Goal: Task Accomplishment & Management: Use online tool/utility

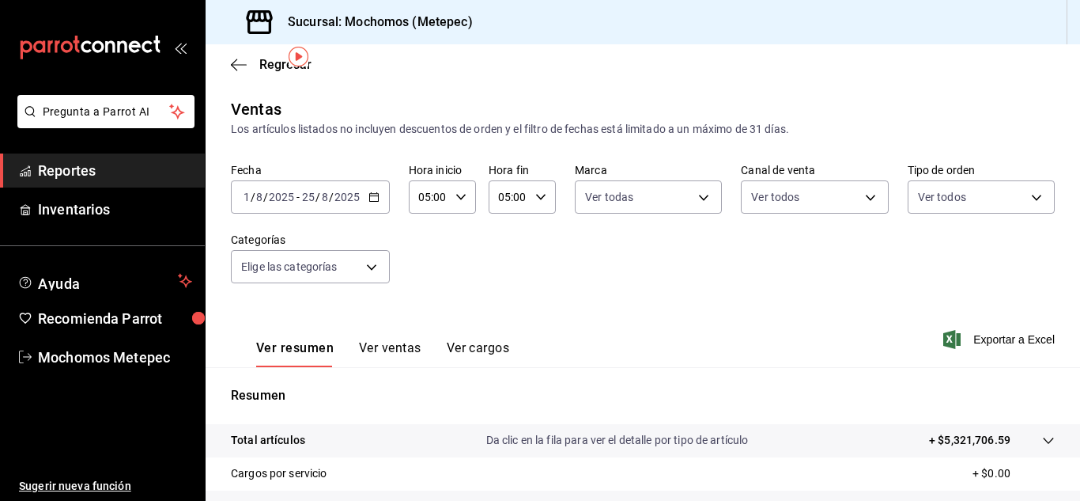
scroll to position [53, 0]
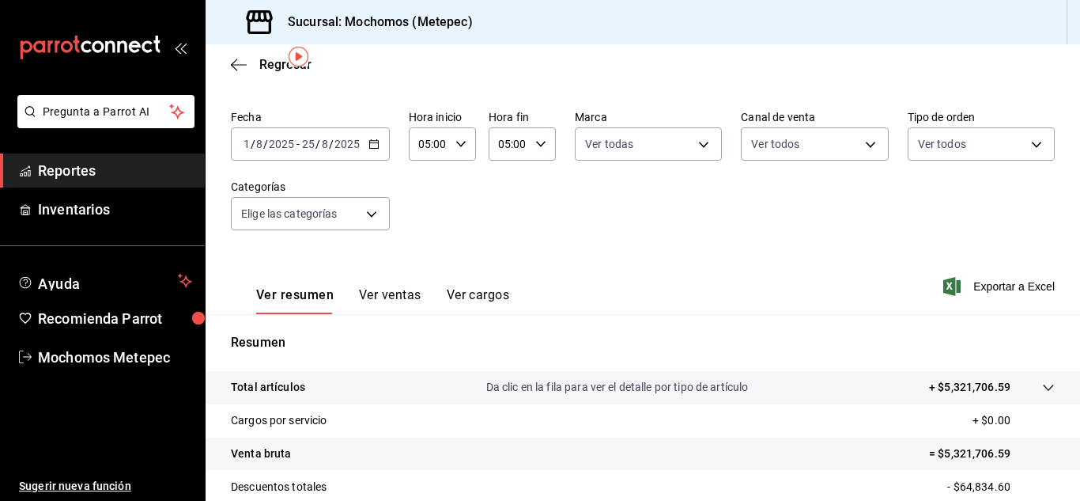
click at [58, 178] on span "Reportes" at bounding box center [115, 170] width 154 height 21
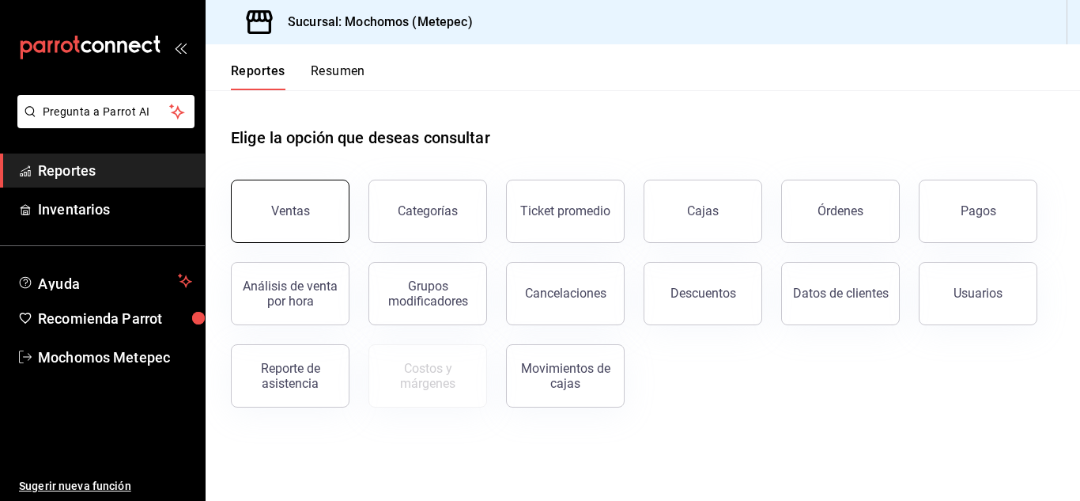
click at [287, 210] on div "Ventas" at bounding box center [290, 210] width 39 height 15
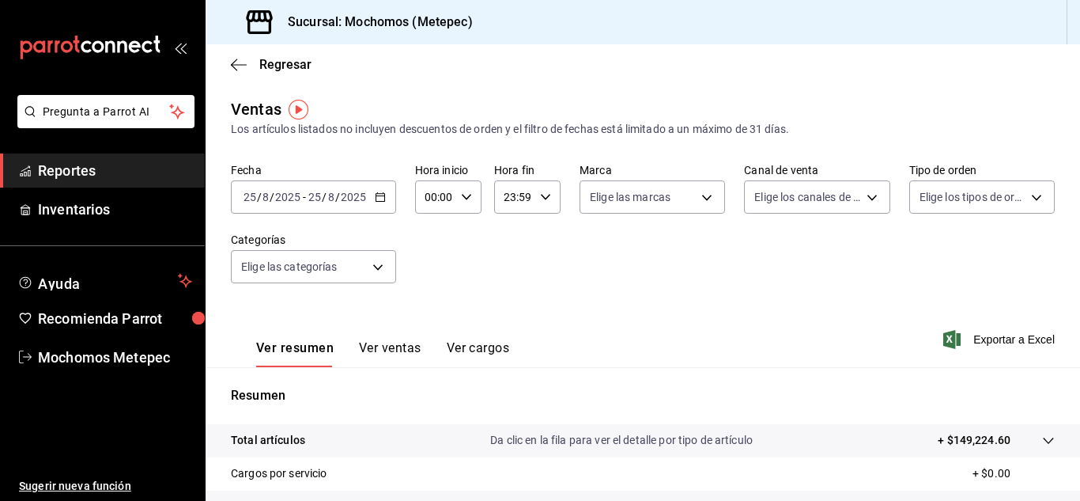
click at [378, 197] on icon "button" at bounding box center [380, 196] width 11 height 11
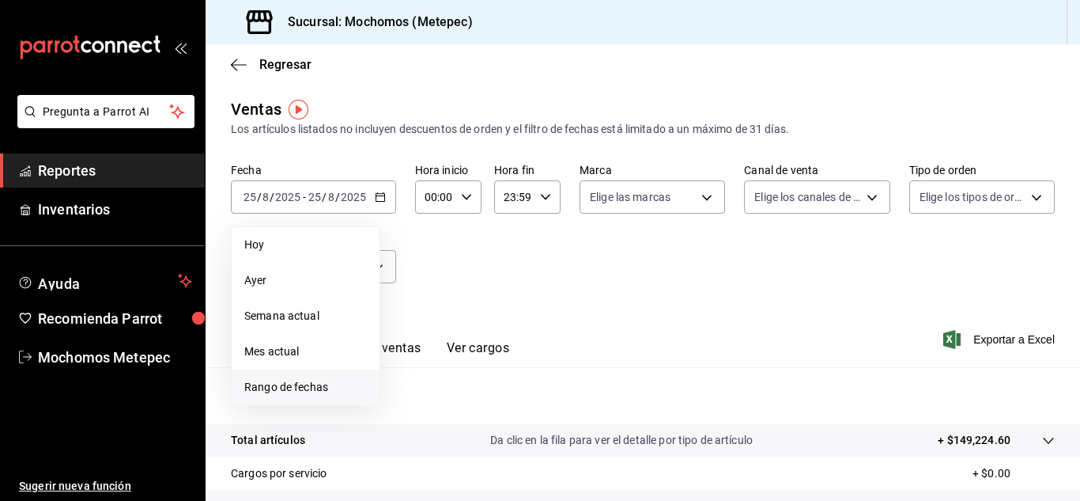
click at [293, 395] on li "Rango de fechas" at bounding box center [306, 387] width 148 height 36
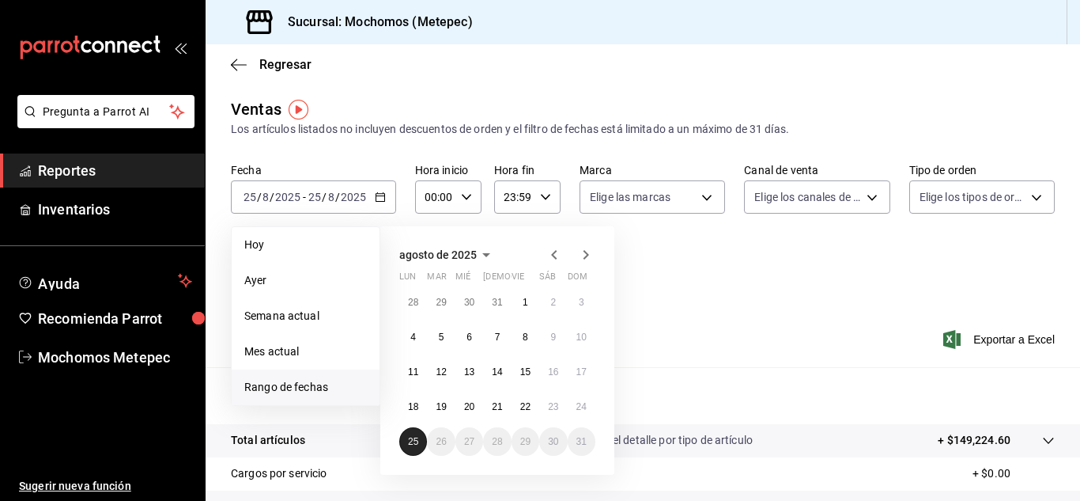
click at [412, 434] on button "25" at bounding box center [413, 441] width 28 height 28
click at [419, 436] on button "25" at bounding box center [413, 441] width 28 height 28
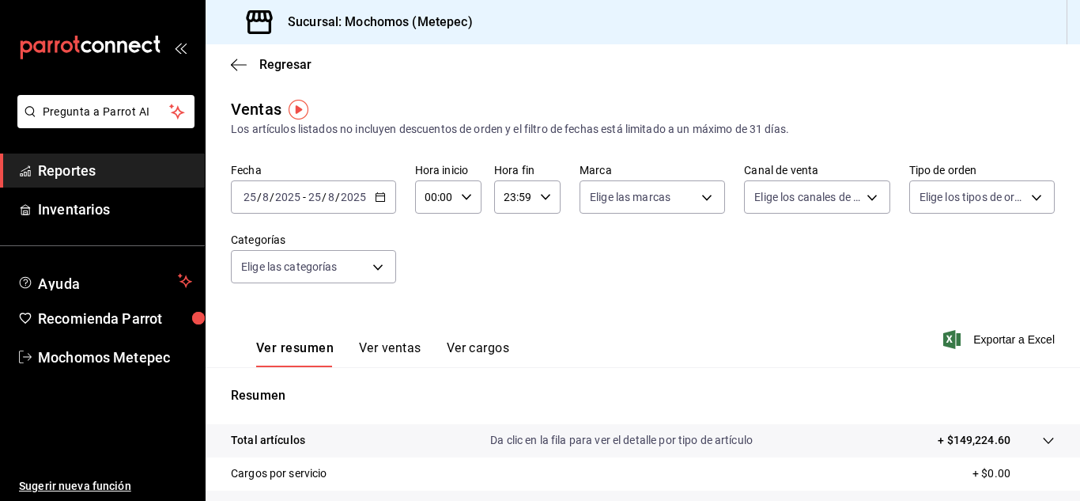
click at [465, 198] on \(Stroke\) "button" at bounding box center [466, 197] width 9 height 6
click at [432, 278] on button "05" at bounding box center [431, 288] width 26 height 32
type input "05:00"
click at [540, 194] on div at bounding box center [540, 250] width 1080 height 501
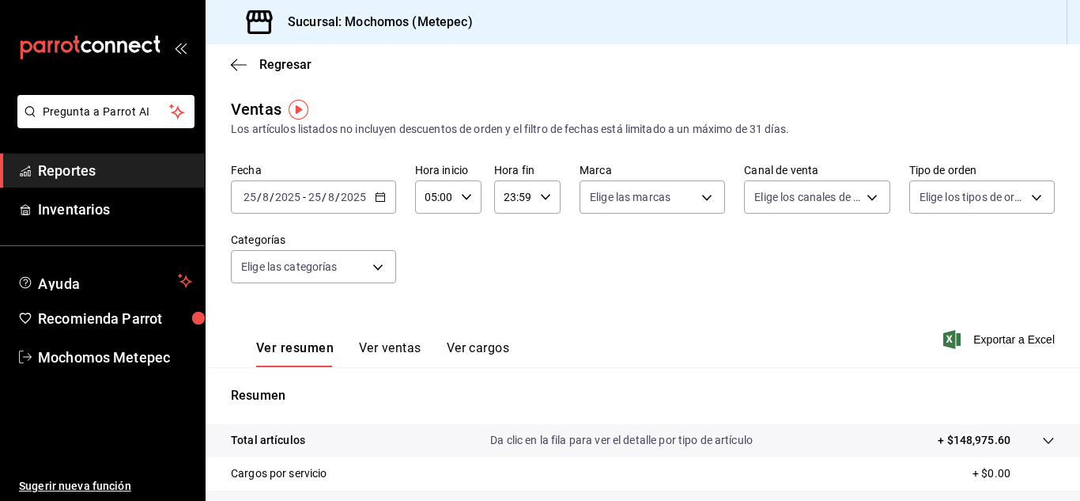
click at [540, 194] on icon "button" at bounding box center [545, 196] width 11 height 11
click at [505, 275] on button "22" at bounding box center [508, 288] width 26 height 32
click at [540, 289] on span "54" at bounding box center [540, 284] width 7 height 13
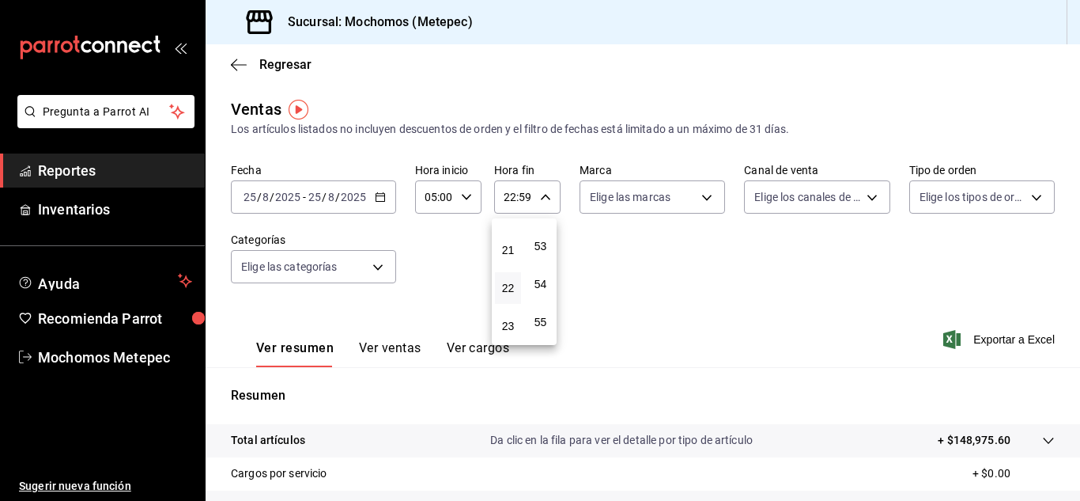
type input "22:54"
click at [694, 201] on div at bounding box center [540, 250] width 1080 height 501
click at [694, 201] on body "Pregunta a Parrot AI Reportes Inventarios Ayuda Recomienda Parrot Mochomos Mete…" at bounding box center [540, 250] width 1080 height 501
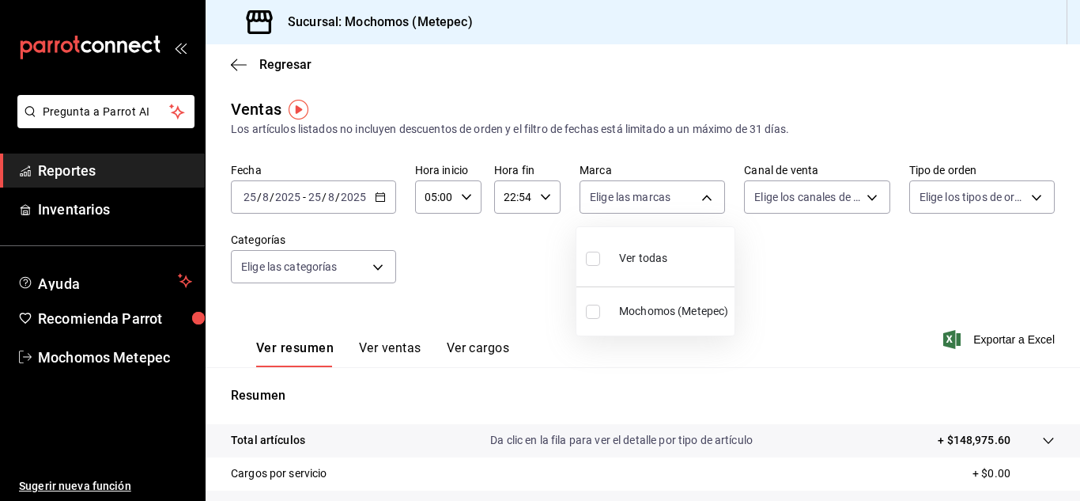
click at [593, 264] on input "checkbox" at bounding box center [593, 258] width 14 height 14
checkbox input "true"
type input "2365f74e-aa6b-4392-bdf2-72765591bddf"
checkbox input "true"
click at [822, 197] on div at bounding box center [540, 250] width 1080 height 501
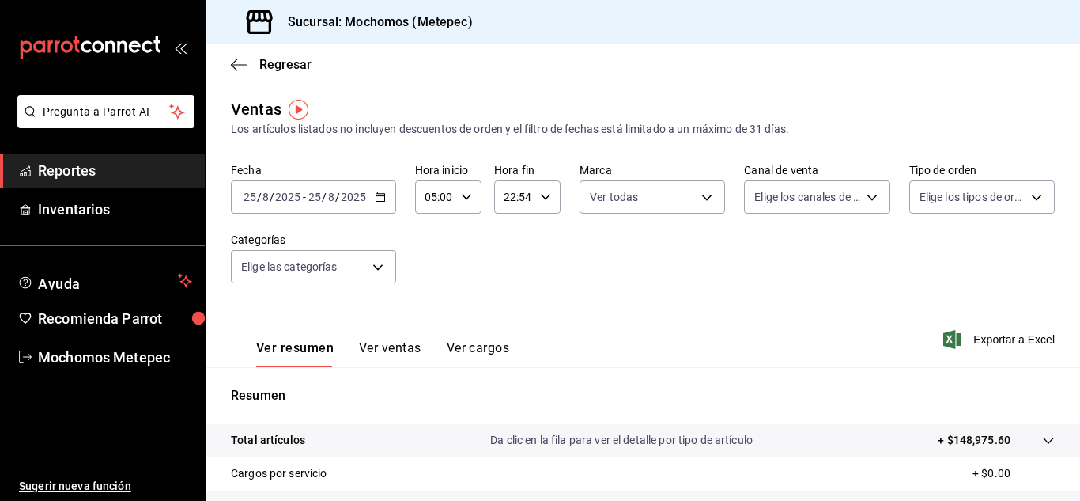
click at [822, 197] on div at bounding box center [540, 250] width 1080 height 501
click at [822, 197] on body "Pregunta a Parrot AI Reportes Inventarios Ayuda Recomienda Parrot Mochomos Mete…" at bounding box center [540, 250] width 1080 height 501
click at [758, 253] on input "checkbox" at bounding box center [755, 258] width 14 height 14
checkbox input "true"
type input "PARROT,UBER_EATS,RAPPI,DIDI_FOOD,ONLINE"
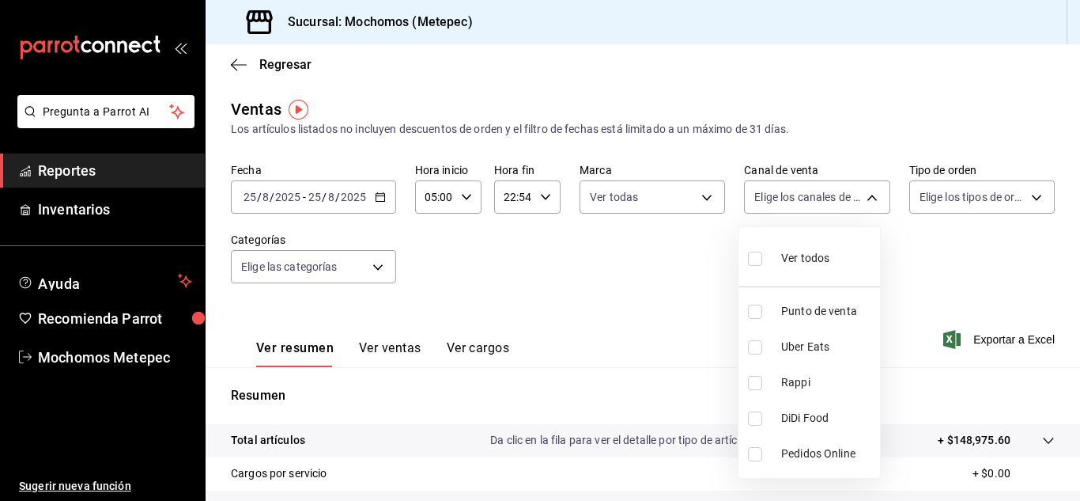
checkbox input "true"
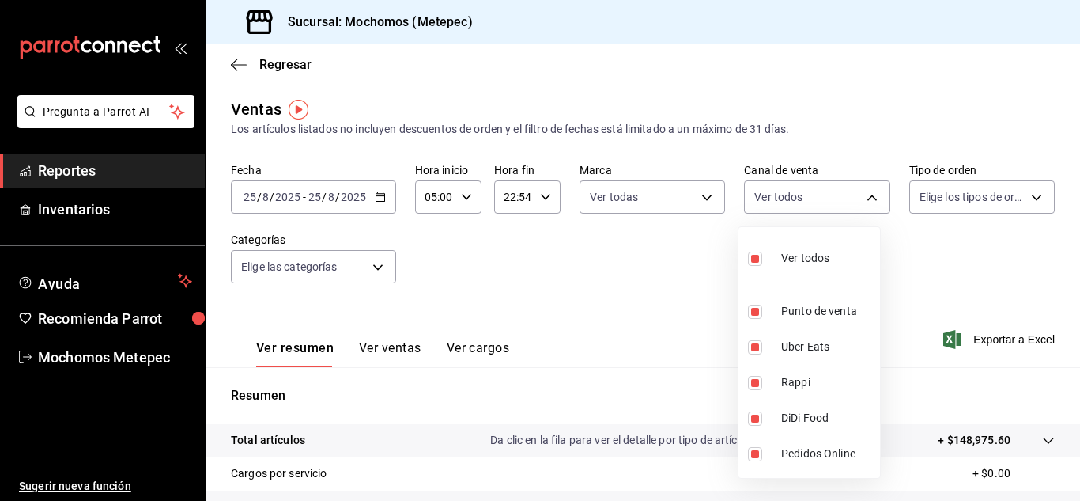
click at [953, 202] on div at bounding box center [540, 250] width 1080 height 501
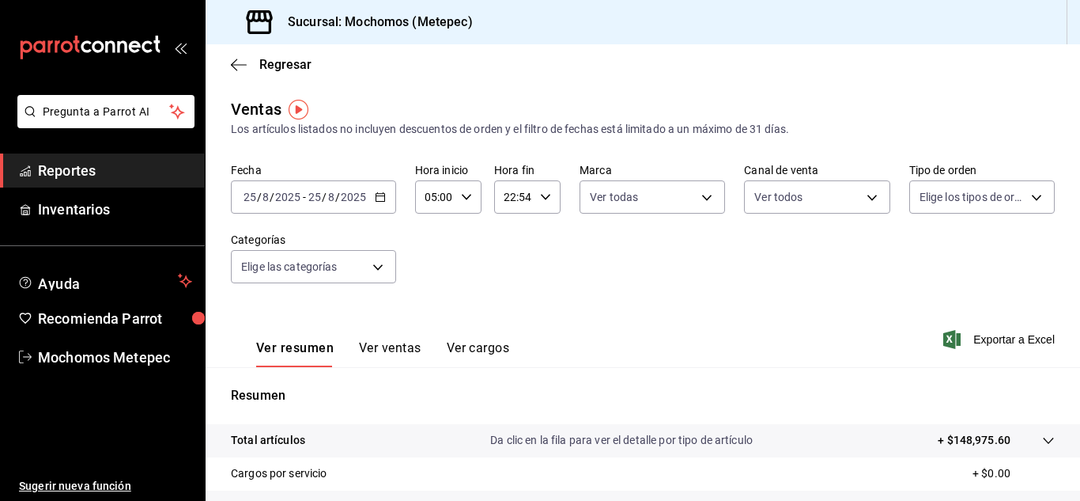
click at [953, 202] on body "Pregunta a Parrot AI Reportes Inventarios Ayuda Recomienda Parrot Mochomos Mete…" at bounding box center [540, 250] width 1080 height 501
click at [919, 256] on input "checkbox" at bounding box center [917, 258] width 14 height 14
checkbox input "true"
type input "3a236ed8-2e24-47ca-8e59-ead494492482,da8509e8-5fca-4f62-958e-973104937870,EXTER…"
checkbox input "true"
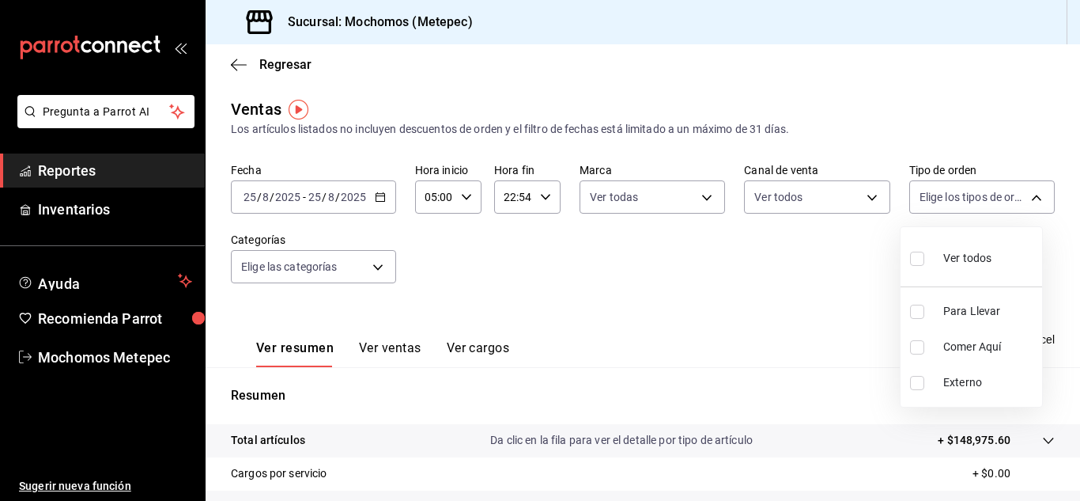
checkbox input "true"
click at [382, 277] on div at bounding box center [540, 250] width 1080 height 501
click at [382, 277] on body "Pregunta a Parrot AI Reportes Inventarios Ayuda Recomienda Parrot Mochomos Mete…" at bounding box center [540, 250] width 1080 height 501
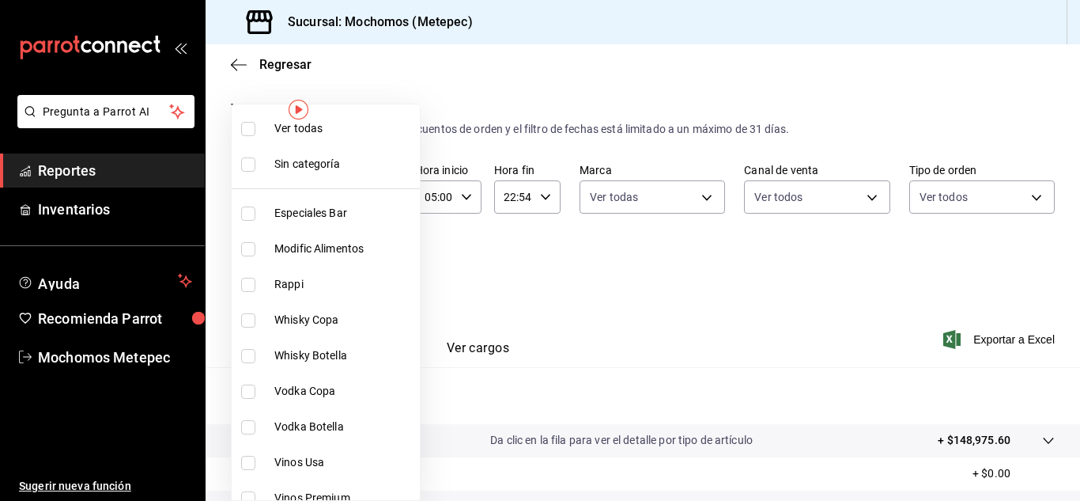
click at [248, 120] on li "Ver todas" at bounding box center [326, 129] width 188 height 36
type input "c9cbc288-c827-488d-81f5-370afefb1912,46081463-7037-4dd2-a9ab-e56ff6a8fa7c,bf958…"
checkbox input "true"
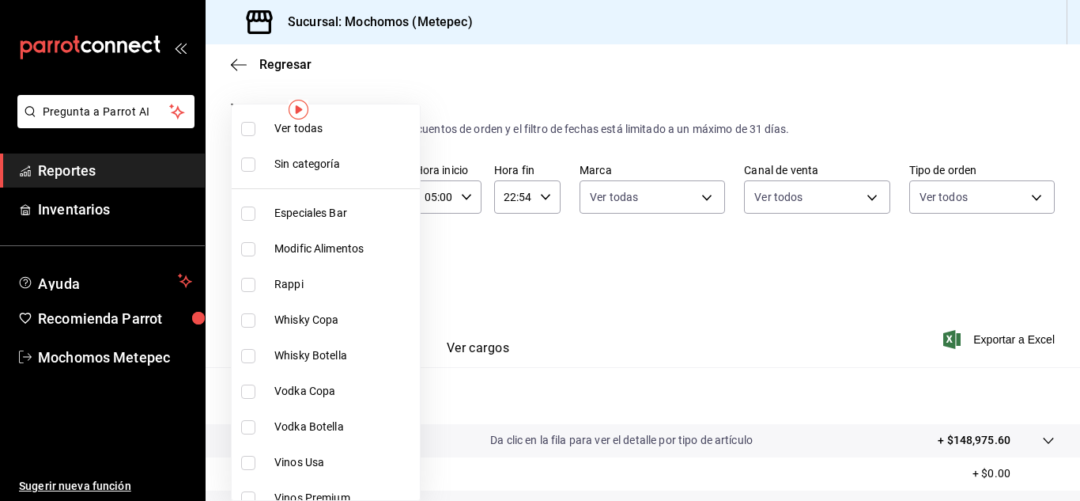
checkbox input "true"
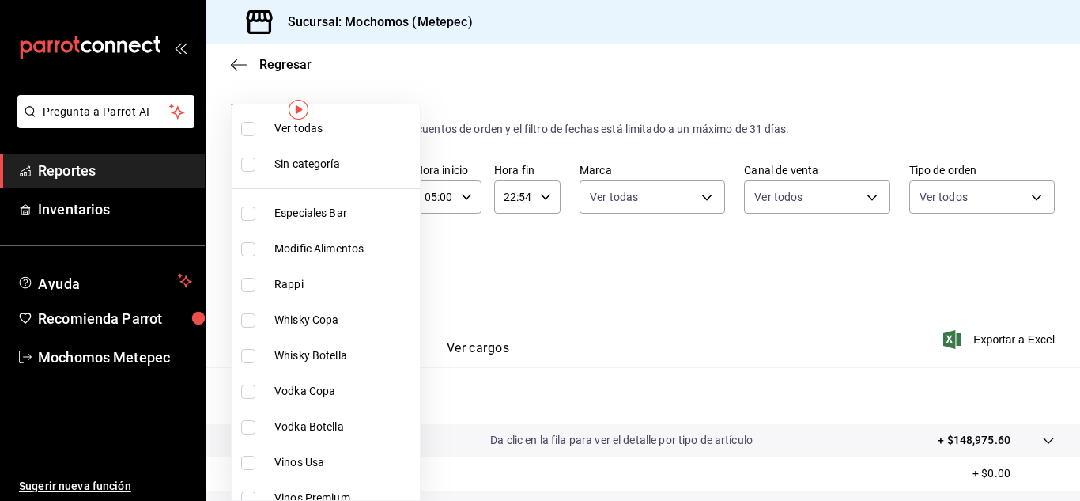
checkbox input "true"
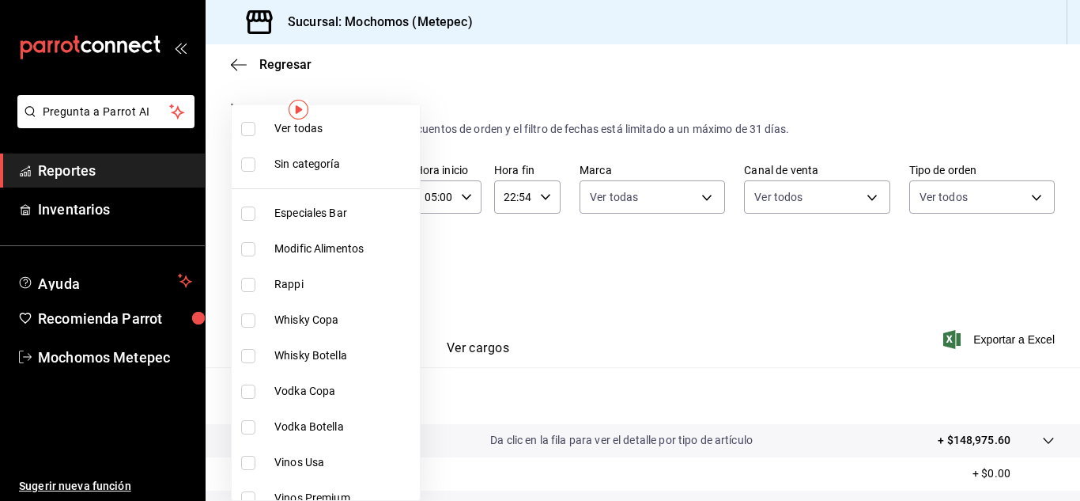
checkbox input "true"
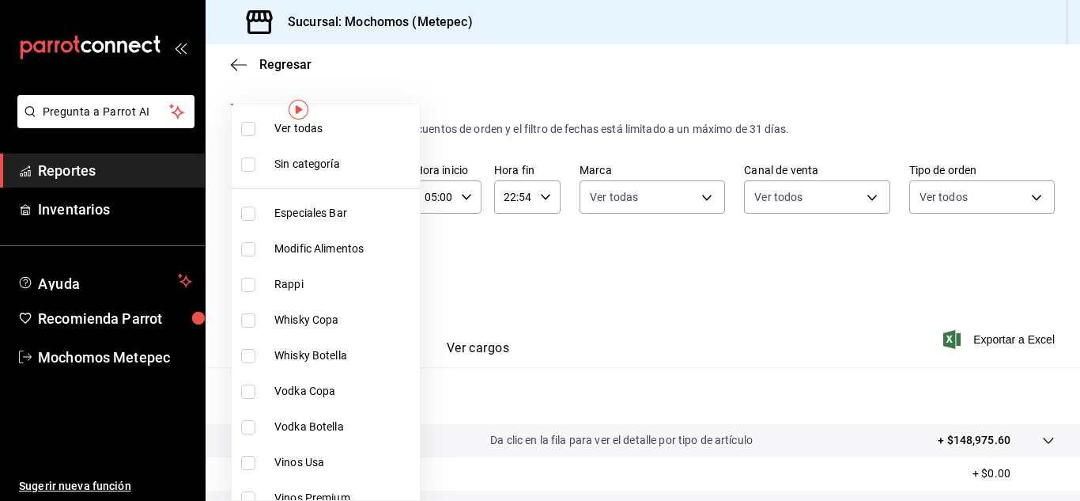
checkbox input "true"
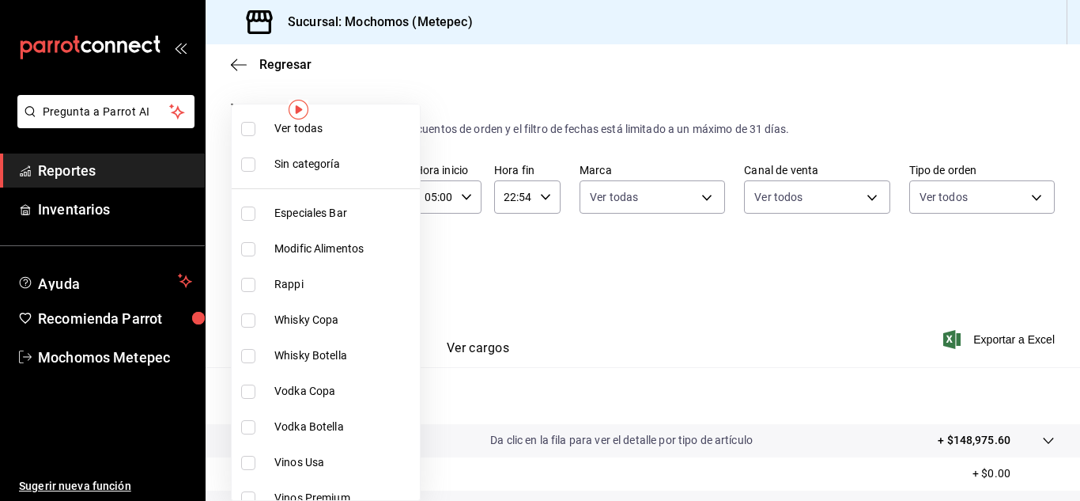
checkbox input "true"
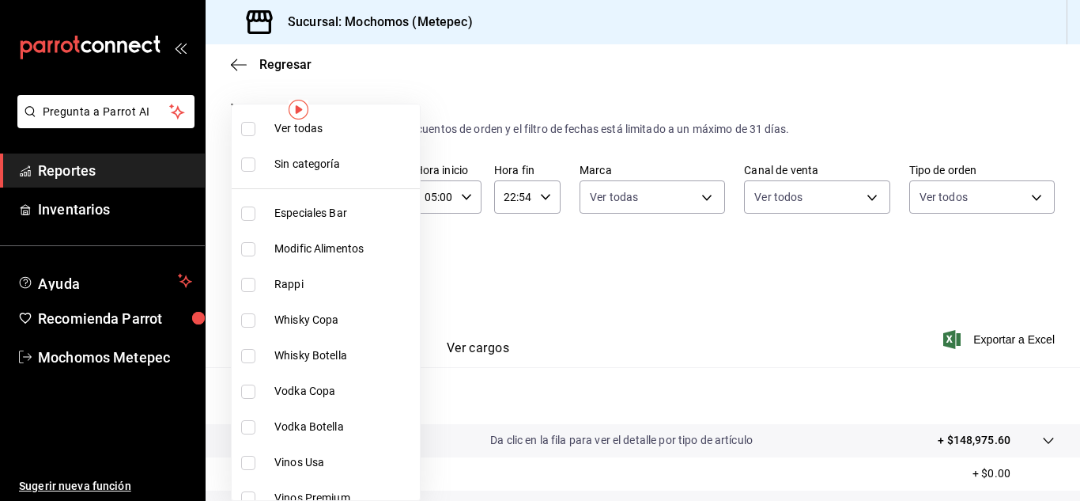
checkbox input "true"
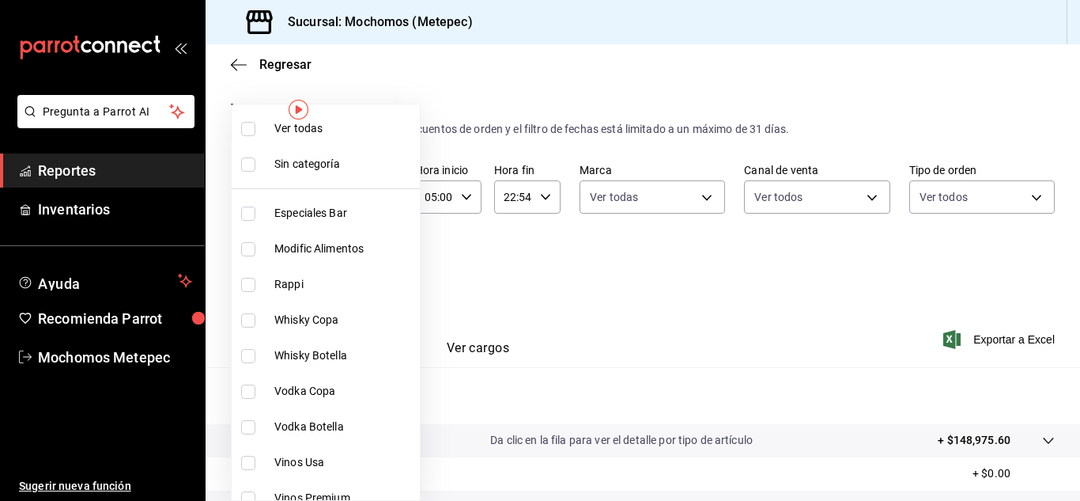
checkbox input "true"
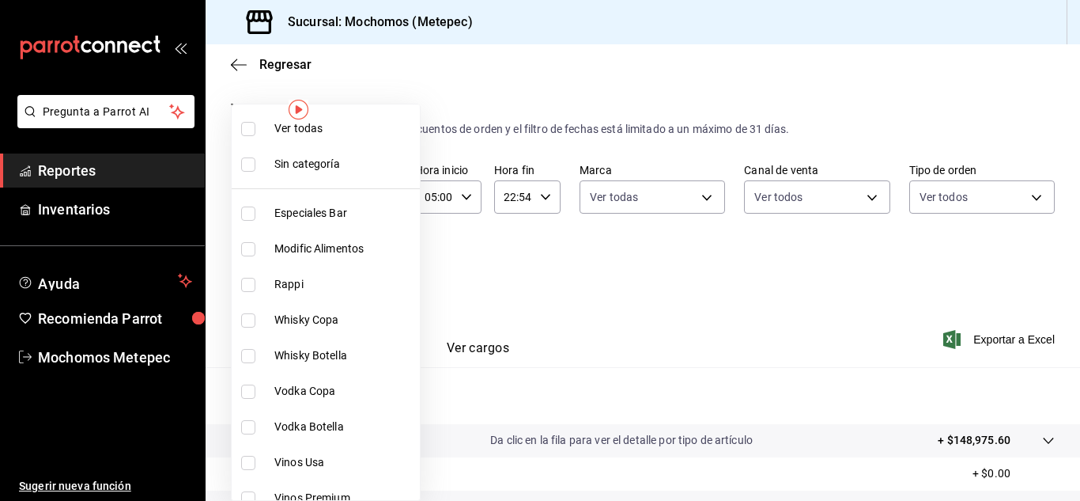
checkbox input "true"
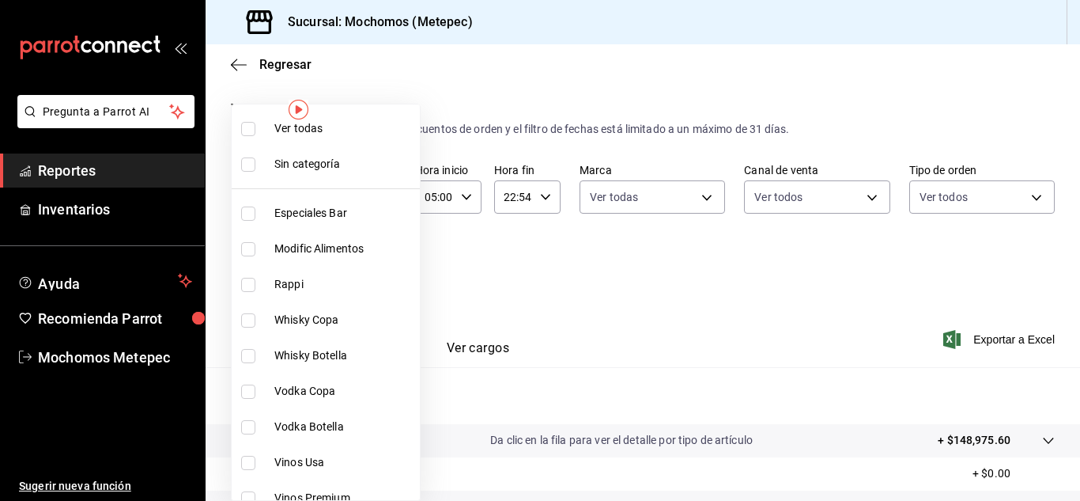
checkbox input "true"
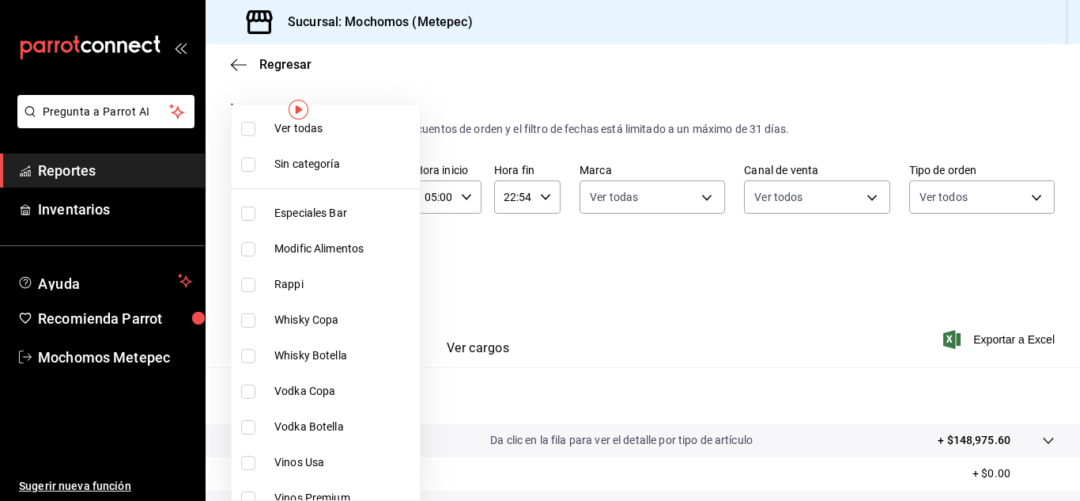
checkbox input "true"
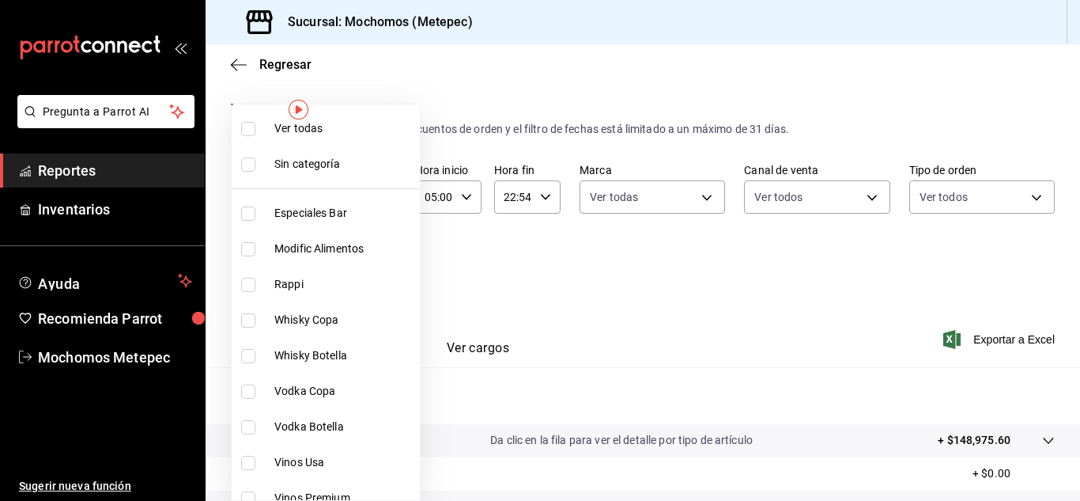
checkbox input "true"
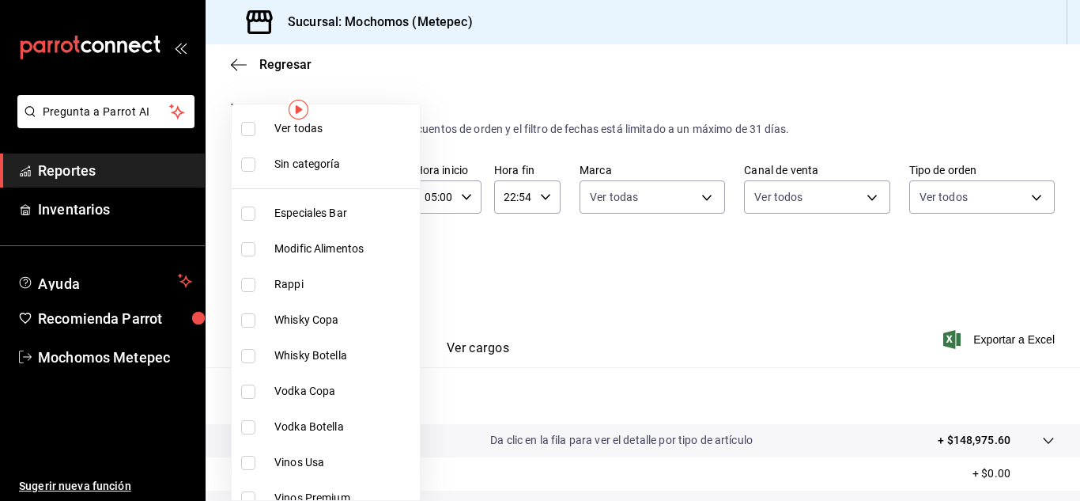
checkbox input "true"
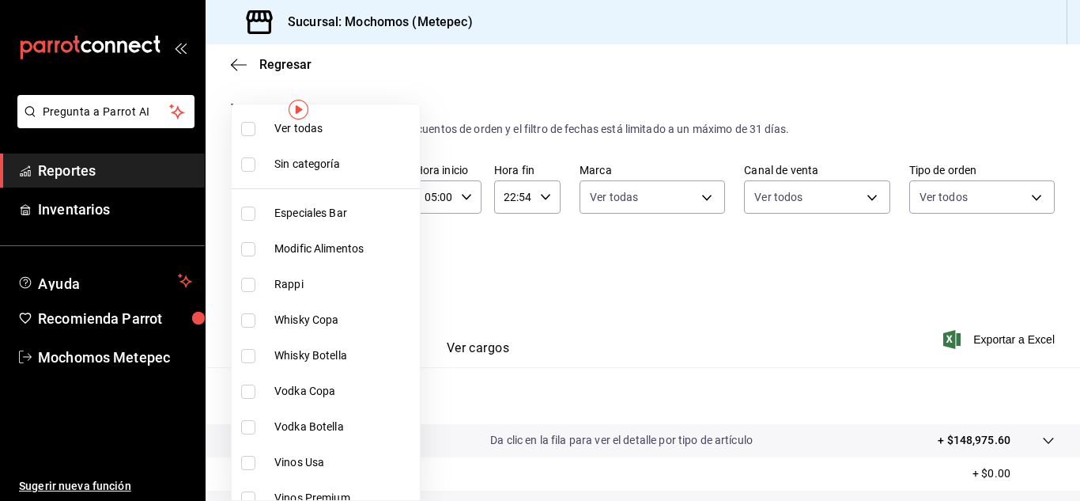
checkbox input "true"
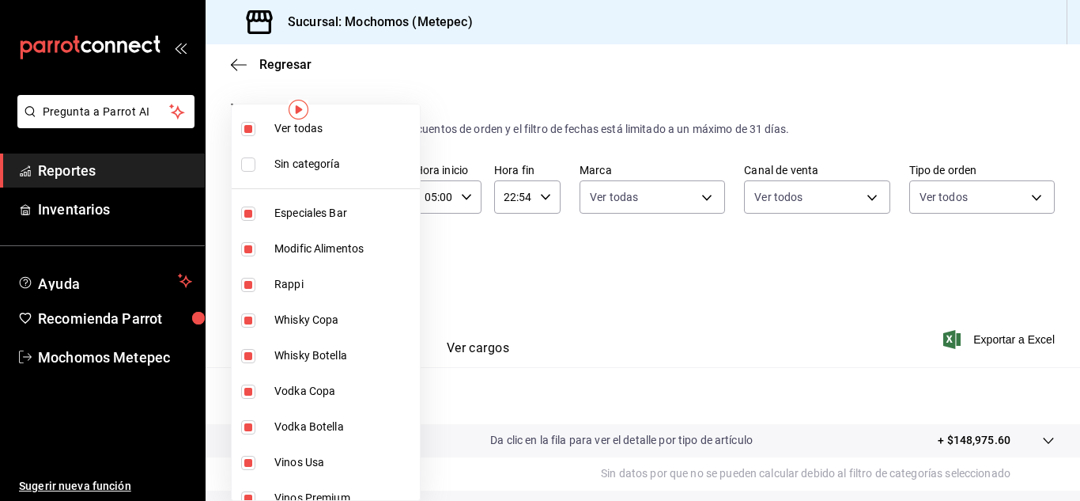
click at [624, 259] on div at bounding box center [540, 250] width 1080 height 501
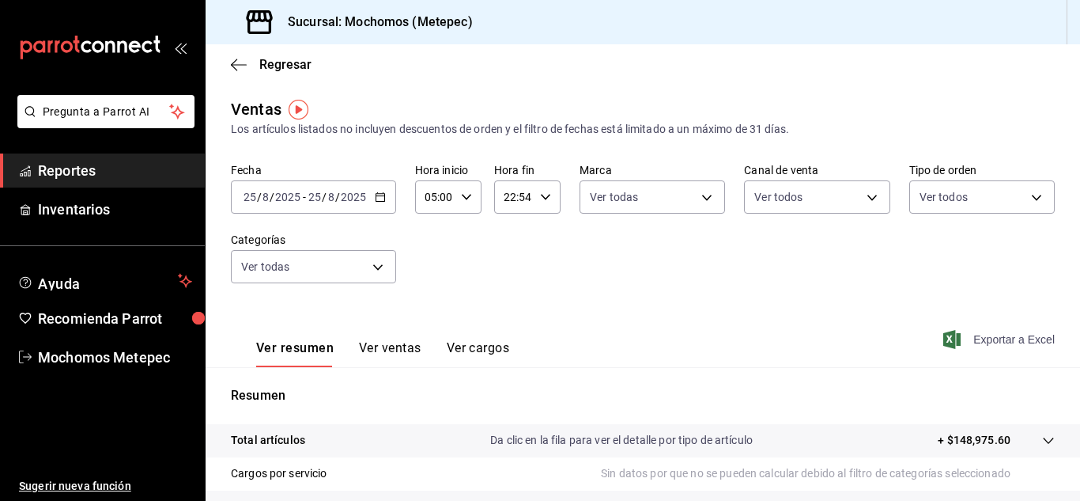
click at [981, 335] on span "Exportar a Excel" at bounding box center [1001, 339] width 108 height 19
